Goal: Task Accomplishment & Management: Manage account settings

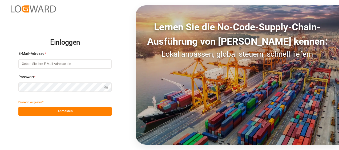
click at [46, 66] on input at bounding box center [64, 63] width 93 height 9
type input "[PERSON_NAME][EMAIL_ADDRESS][PERSON_NAME][DOMAIN_NAME]"
click at [67, 110] on button "Anmelden" at bounding box center [64, 111] width 93 height 9
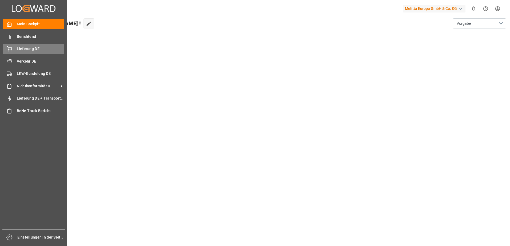
click at [10, 51] on icon at bounding box center [9, 48] width 5 height 5
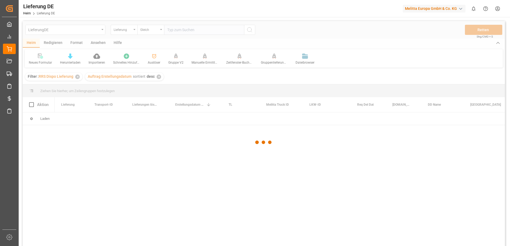
click at [179, 30] on div at bounding box center [264, 142] width 482 height 243
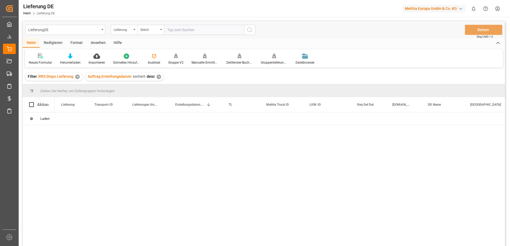
click at [179, 30] on input "text" at bounding box center [204, 30] width 80 height 10
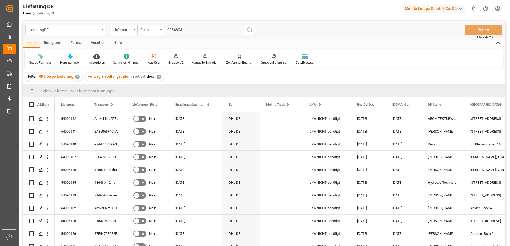
type input "92548036"
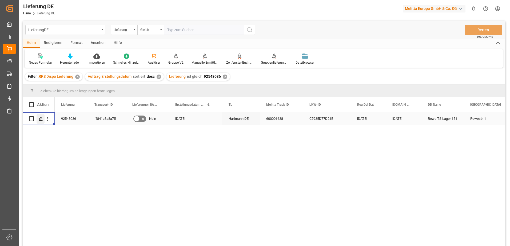
click at [41, 118] on icon "Drücken Sie die Leertaste, um diese Zeile auszuwählen." at bounding box center [41, 119] width 4 height 4
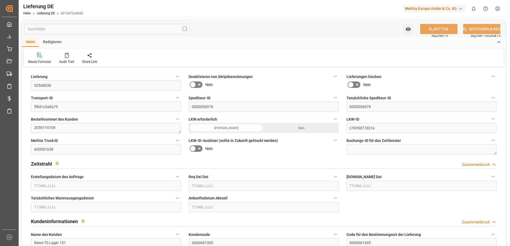
type input "13"
type input "7"
type input "5.75"
type input "1479.086"
type input "2346"
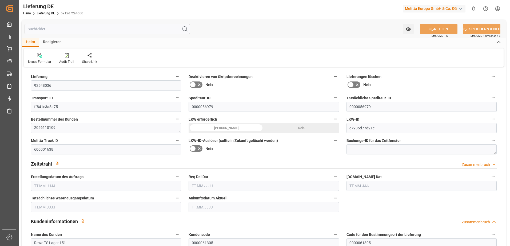
type input "10801.908"
type input "[DATE]"
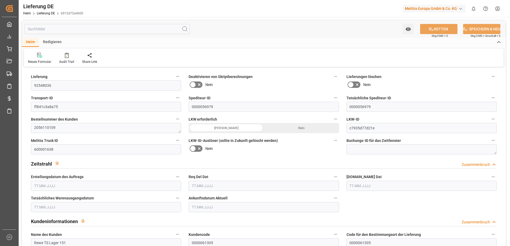
type input "[DATE]"
click at [335, 150] on icon "button" at bounding box center [335, 198] width 4 height 4
click at [339, 150] on li "Beschreibung" at bounding box center [351, 198] width 39 height 9
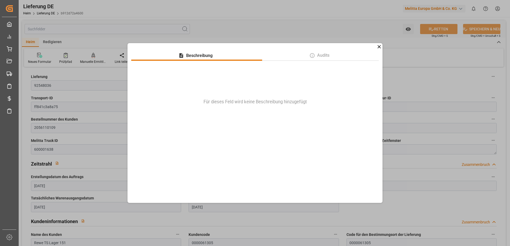
click at [339, 47] on icon at bounding box center [378, 46] width 3 height 3
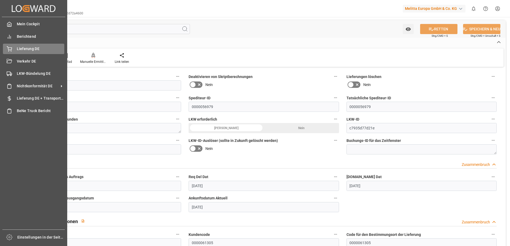
click at [11, 48] on icon at bounding box center [9, 48] width 5 height 5
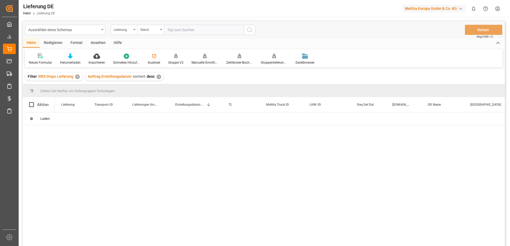
click at [173, 30] on input "text" at bounding box center [204, 30] width 80 height 10
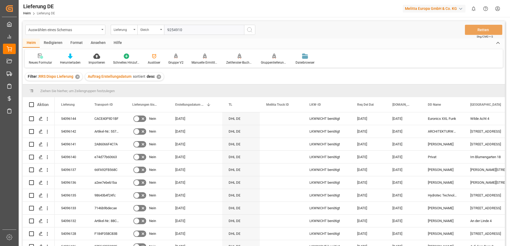
type input "92549107"
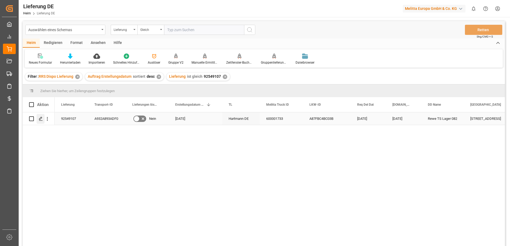
click at [41, 118] on icon "Drücken Sie die Leertaste, um diese Zeile auszuwählen." at bounding box center [41, 119] width 4 height 4
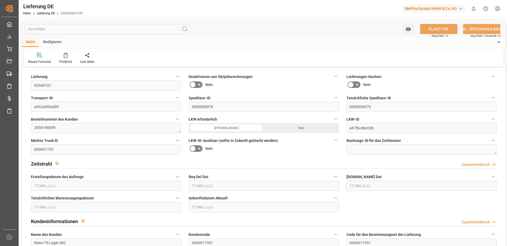
type input "13"
type input "7"
type input "1239.136"
type input "2080"
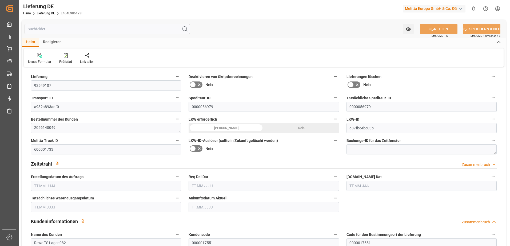
type input "10928.556"
type input "[DATE]"
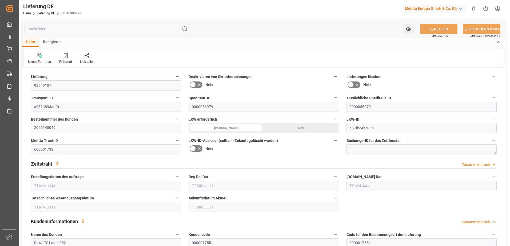
type input "[DATE]"
